Goal: Navigation & Orientation: Go to known website

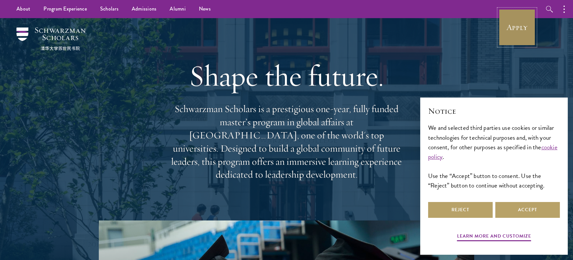
click at [509, 27] on link "Apply" at bounding box center [517, 27] width 37 height 37
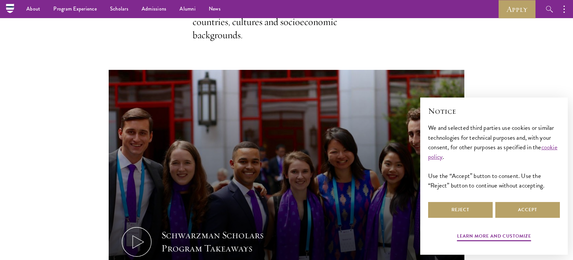
scroll to position [197, 0]
